Goal: Communication & Community: Answer question/provide support

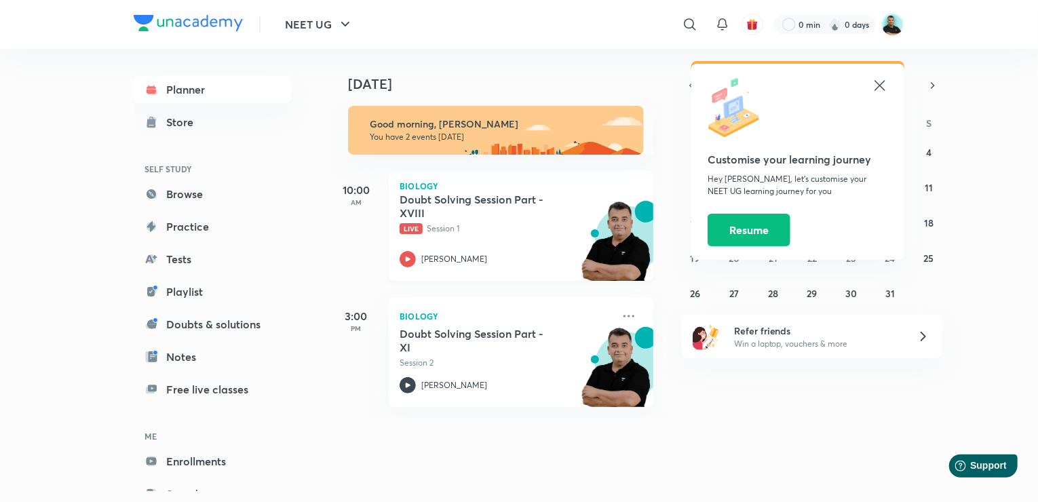
click at [450, 195] on h5 "Doubt Solving Session Part - XVIII" at bounding box center [484, 206] width 169 height 27
